Goal: Transaction & Acquisition: Purchase product/service

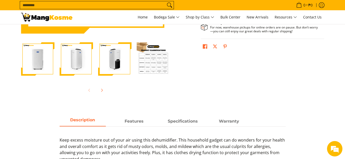
scroll to position [150, 0]
click at [150, 61] on img "Carrier 30L White Dehumidifier (Class B)-4" at bounding box center [153, 58] width 33 height 33
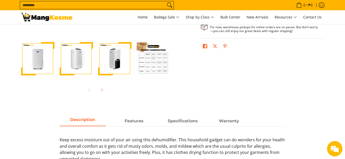
click at [147, 66] on img "Carrier 30L White Dehumidifier (Class B)-4" at bounding box center [153, 58] width 33 height 33
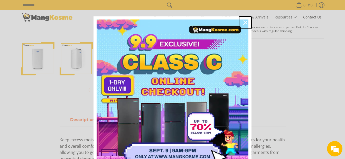
click at [243, 21] on div "Close" at bounding box center [245, 22] width 8 height 8
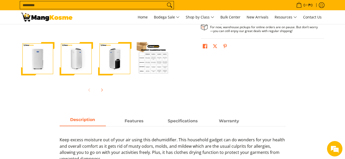
scroll to position [0, 2]
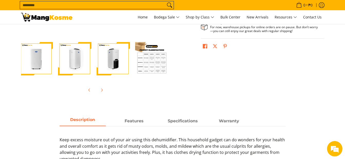
click at [147, 68] on img "Carrier 30L White Dehumidifier (Class B)-4" at bounding box center [151, 58] width 33 height 33
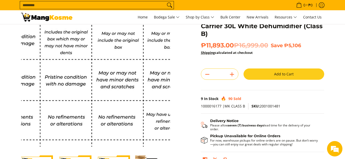
scroll to position [0, 0]
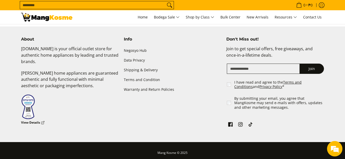
scroll to position [544, 0]
